Goal: Task Accomplishment & Management: Use online tool/utility

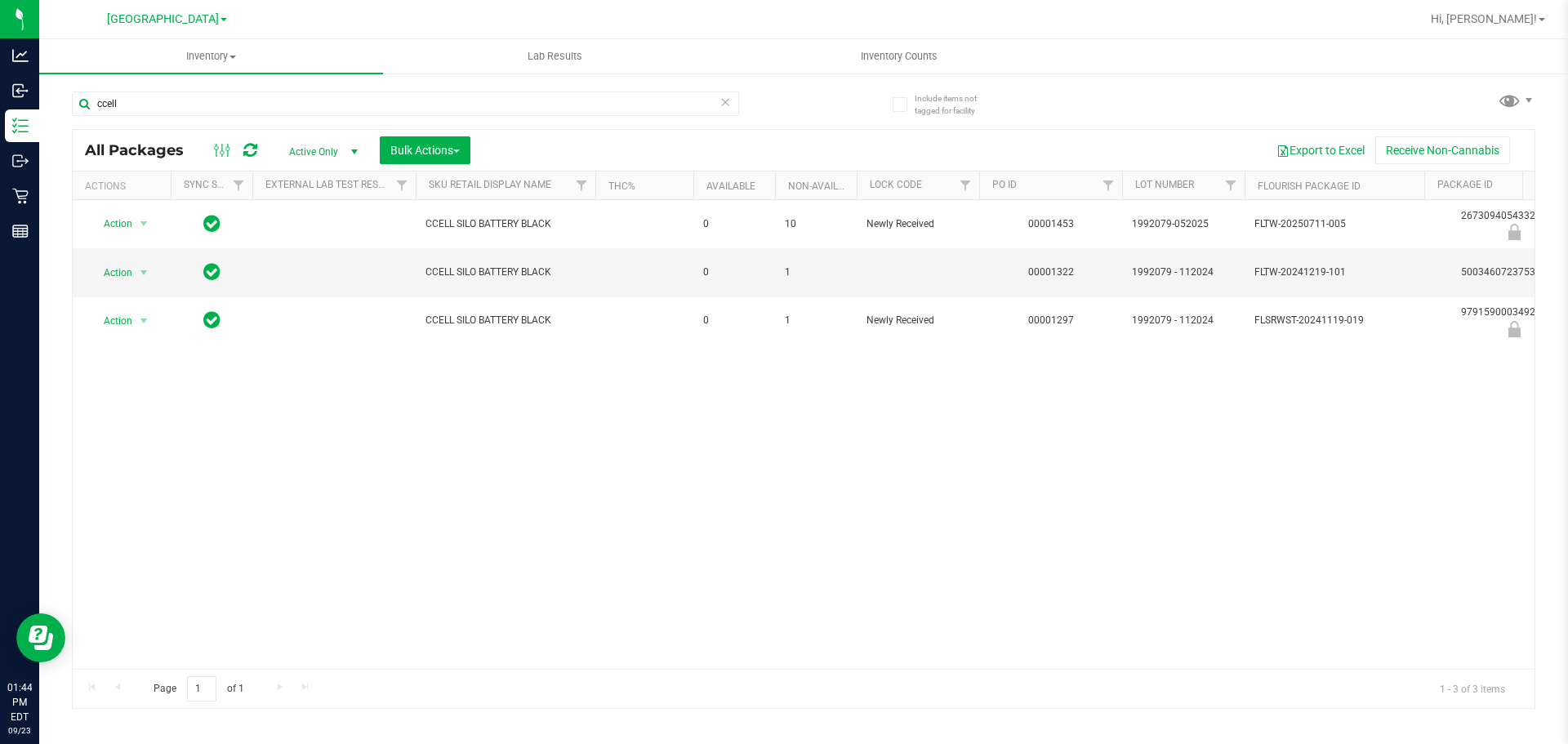
click at [692, 358] on div "Action Action Edit attributes Global inventory Locate package Package audit log…" at bounding box center [803, 434] width 1462 height 469
click at [1145, 460] on div "Action Action Edit attributes Global inventory Locate package Package audit log…" at bounding box center [803, 434] width 1462 height 469
click at [1321, 669] on div "Page 1 of 1 1 - 3 of 3 items" at bounding box center [803, 689] width 1462 height 39
click at [969, 575] on div "Action Action Edit attributes Global inventory Locate package Package audit log…" at bounding box center [803, 434] width 1462 height 469
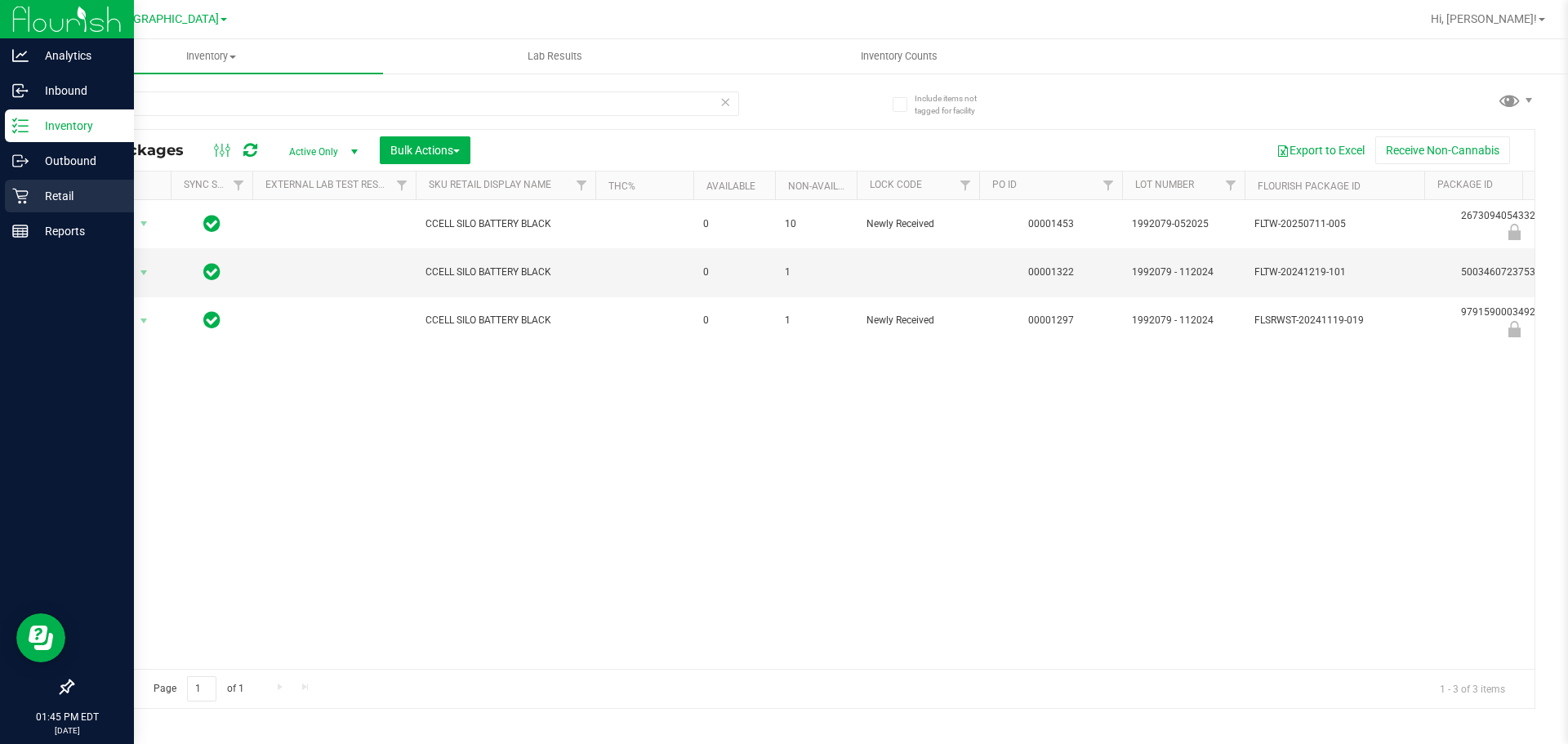
click at [62, 185] on div "Retail" at bounding box center [69, 196] width 129 height 33
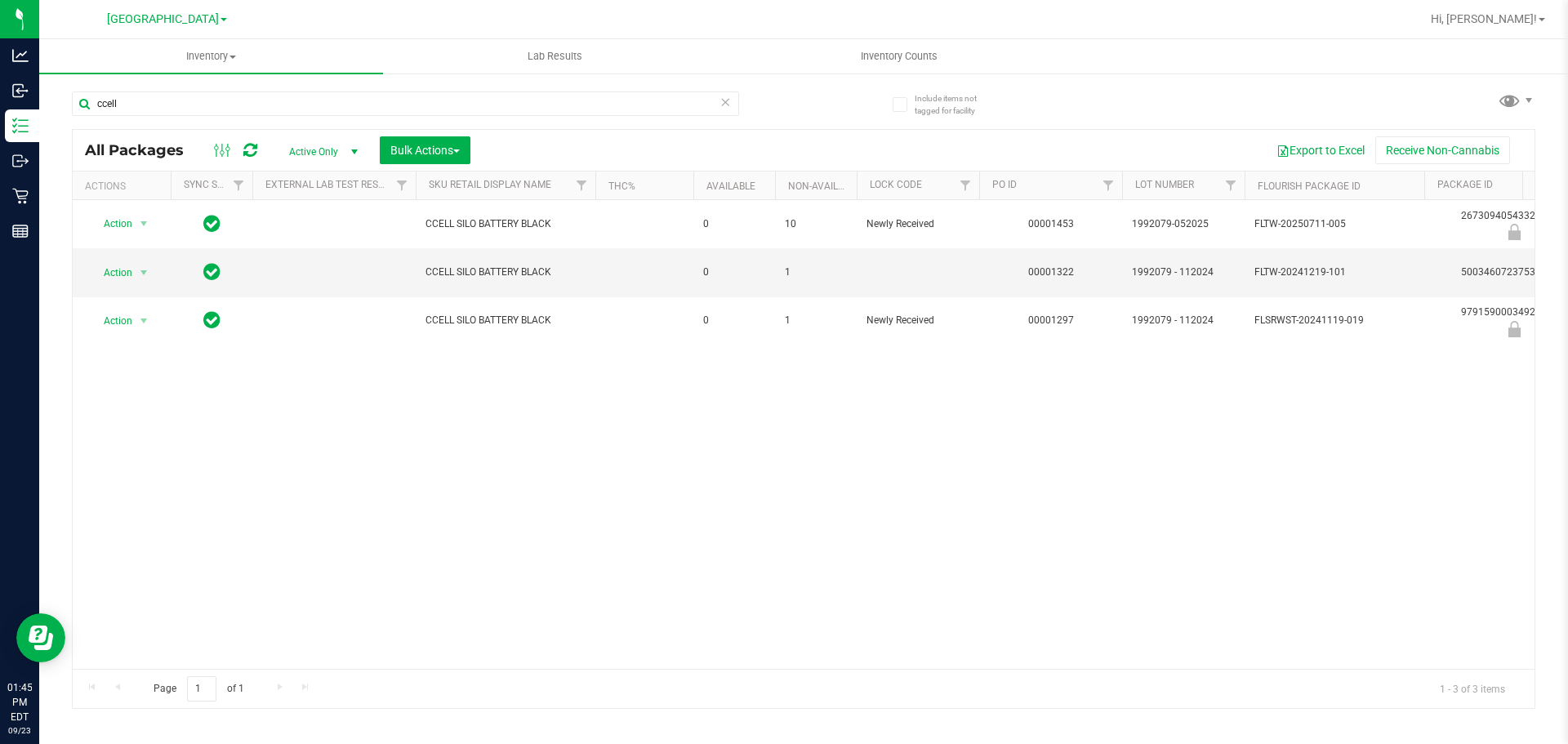
click at [655, 407] on div "Action Action Edit attributes Global inventory Locate package Package audit log…" at bounding box center [803, 434] width 1462 height 469
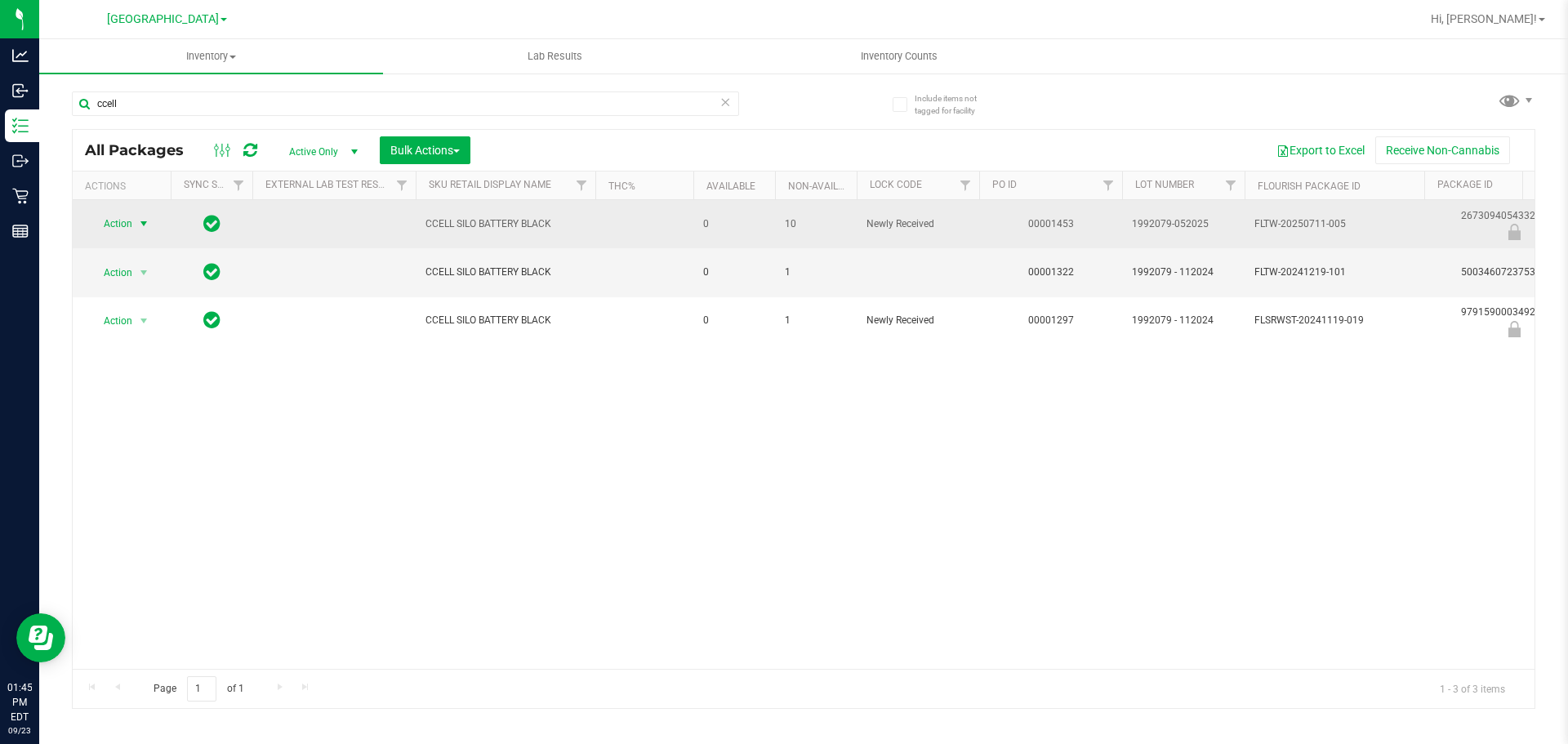
click at [138, 220] on span "select" at bounding box center [144, 224] width 13 height 13
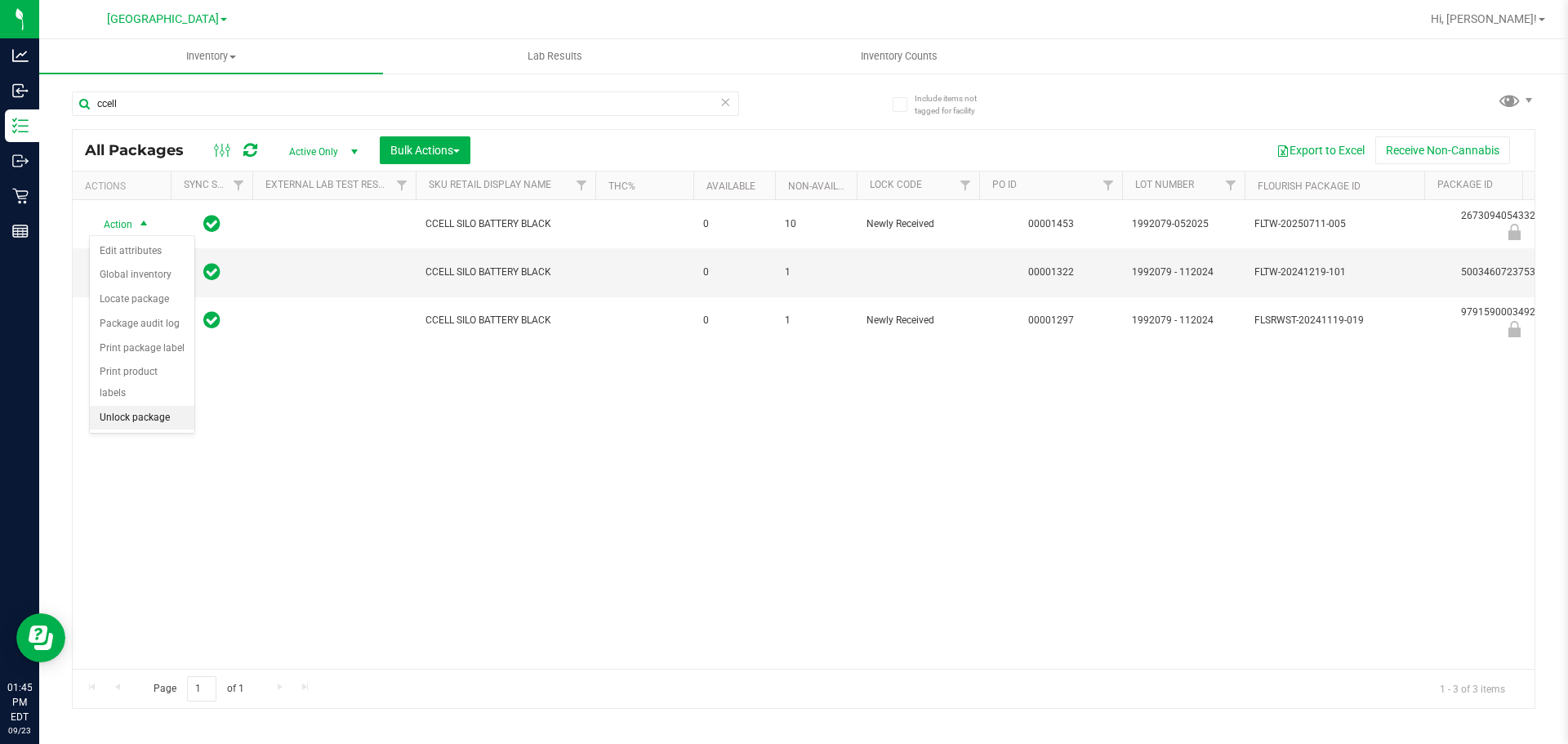
click at [149, 406] on li "Unlock package" at bounding box center [142, 419] width 104 height 25
